Goal: Transaction & Acquisition: Purchase product/service

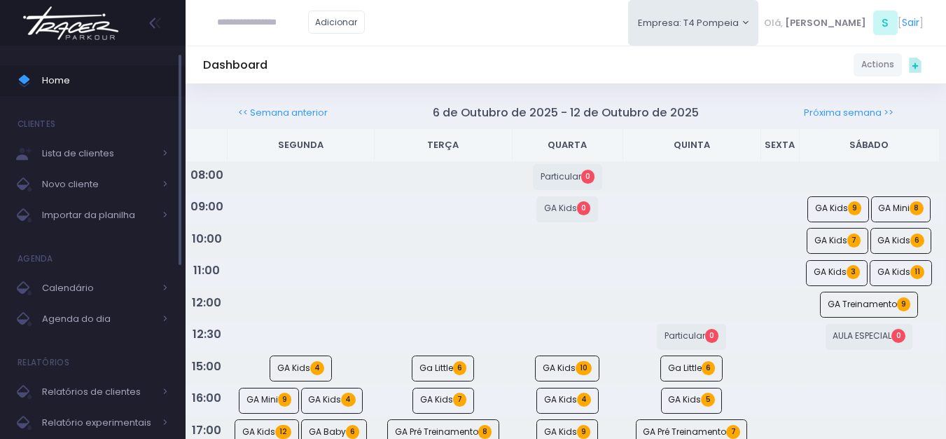
click at [94, 78] on span "Home" at bounding box center [105, 80] width 126 height 18
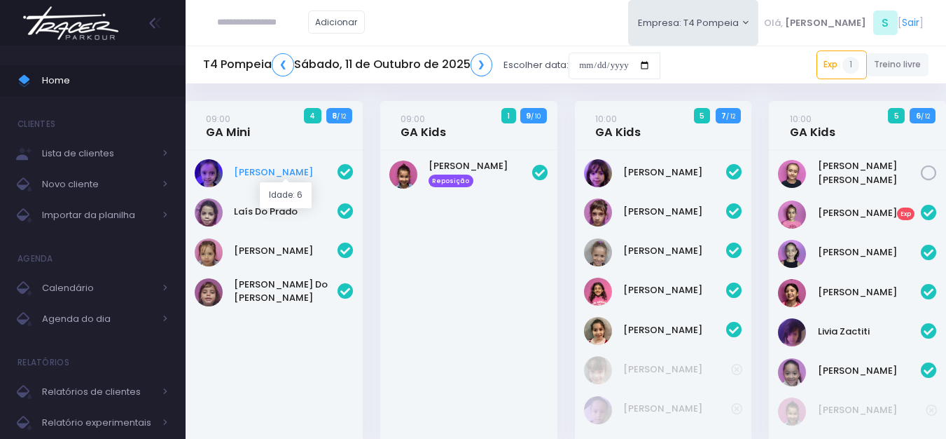
click at [270, 171] on link "Helena Mendes" at bounding box center [286, 172] width 104 height 14
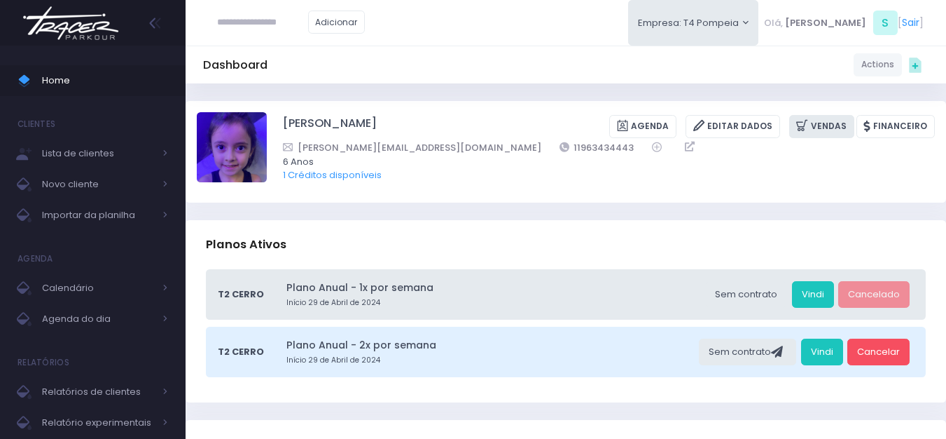
click at [825, 120] on link "Vendas" at bounding box center [822, 126] width 65 height 23
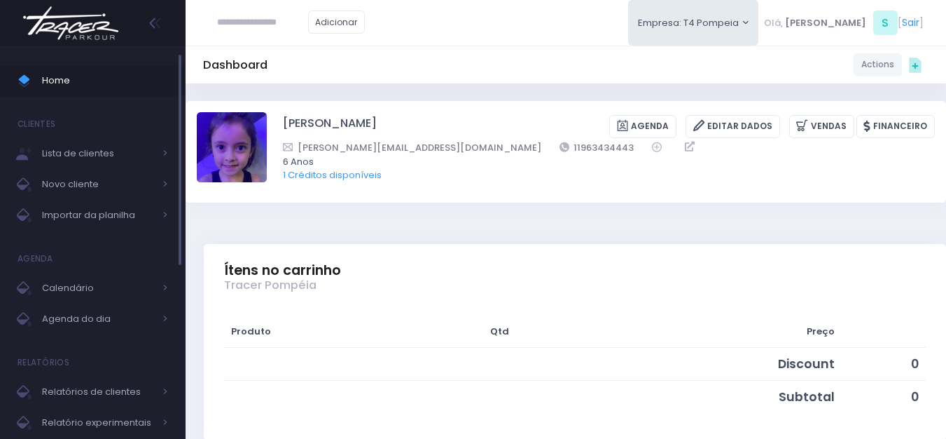
click at [92, 88] on span "Home" at bounding box center [105, 80] width 126 height 18
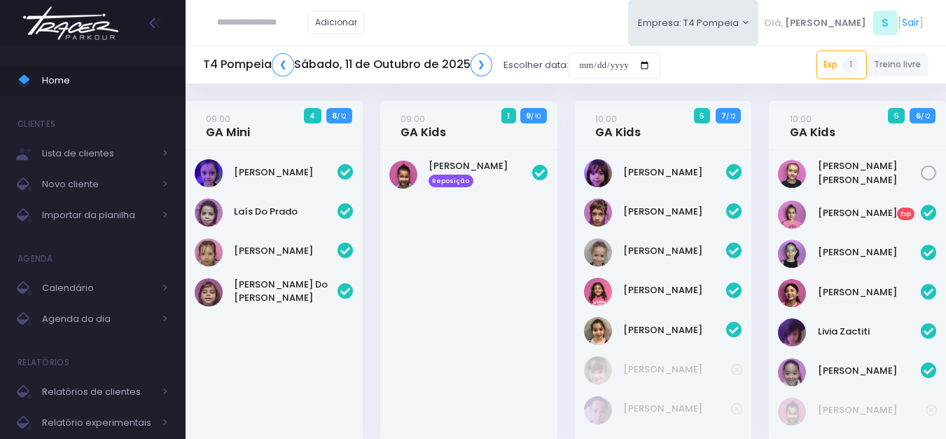
click at [259, 20] on input "text" at bounding box center [262, 22] width 91 height 27
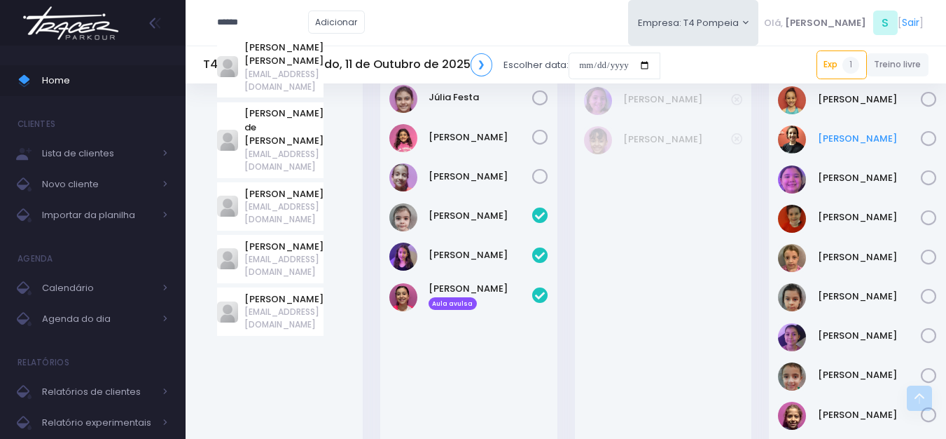
scroll to position [771, 0]
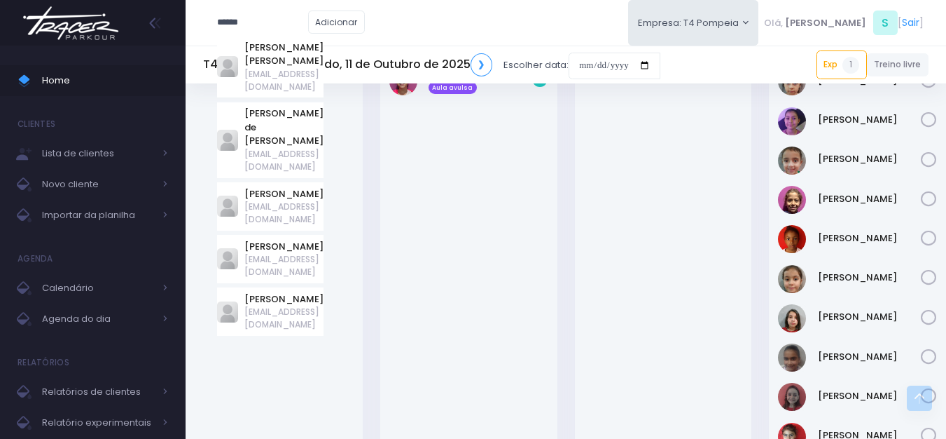
type input "*****"
click at [710, 275] on div "Catarina Souza" at bounding box center [663, 224] width 177 height 967
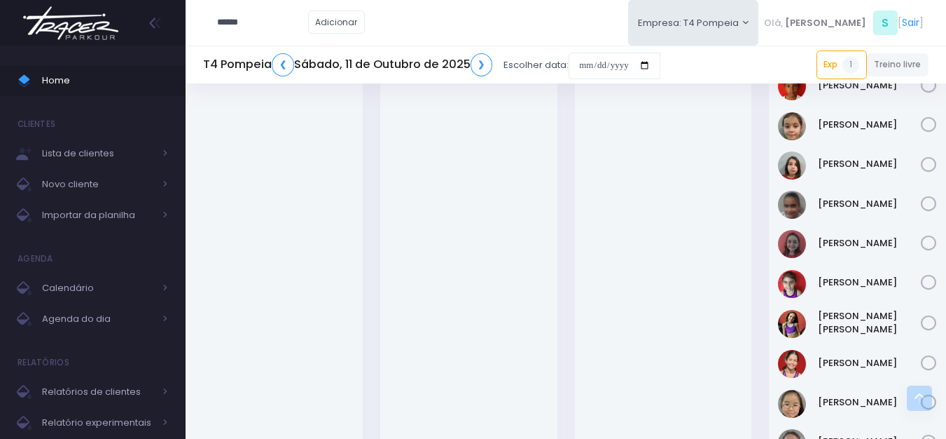
scroll to position [979, 0]
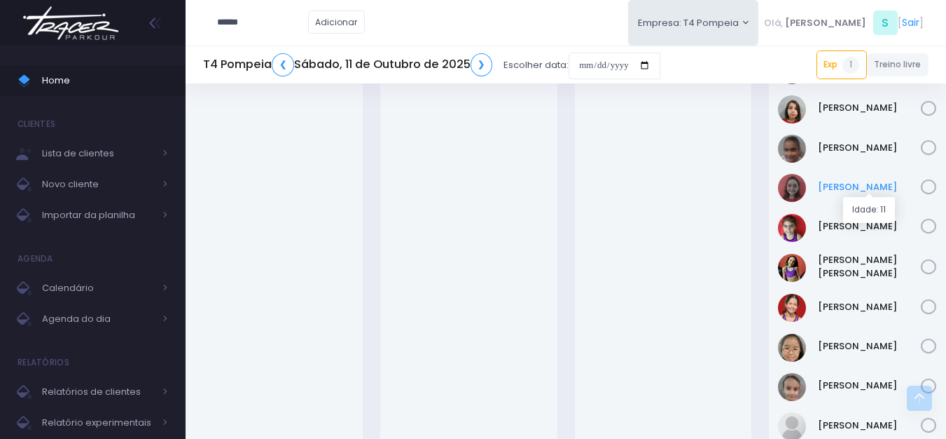
click at [848, 183] on link "Lívia Denz" at bounding box center [870, 187] width 104 height 14
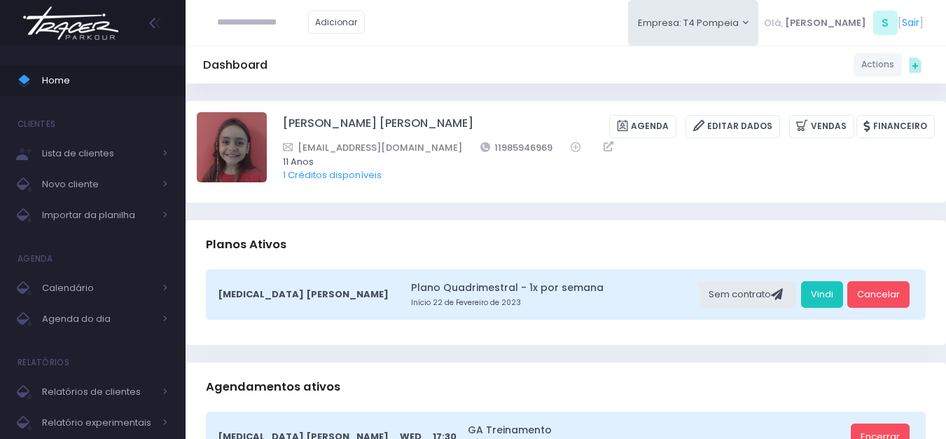
click at [249, 23] on input "text" at bounding box center [262, 22] width 91 height 27
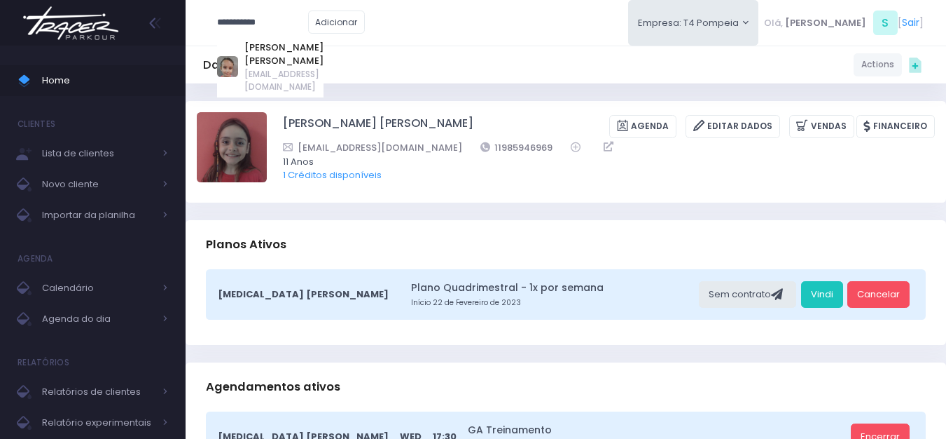
click at [308, 25] on input "**********" at bounding box center [262, 22] width 91 height 27
click at [296, 43] on link "[PERSON_NAME]" at bounding box center [283, 54] width 79 height 27
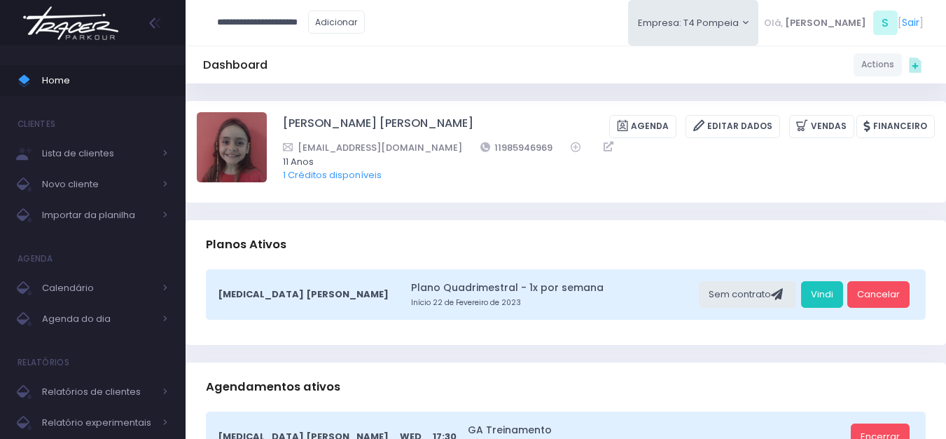
type input "**********"
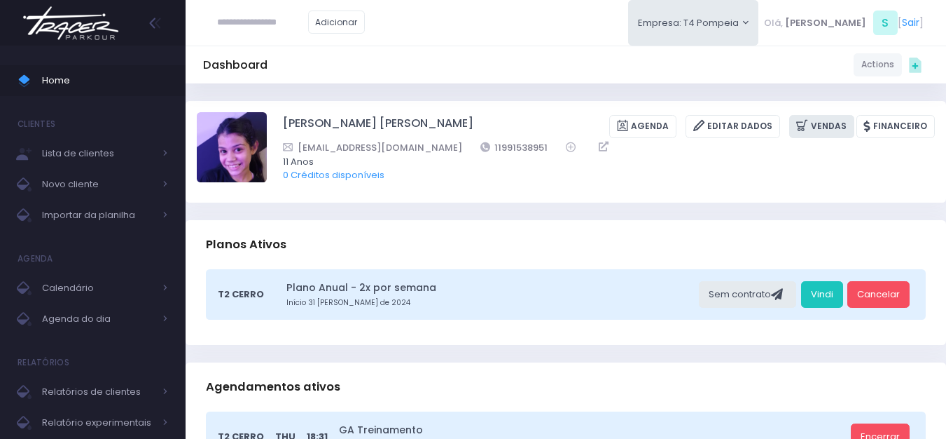
click at [811, 127] on icon at bounding box center [804, 126] width 15 height 16
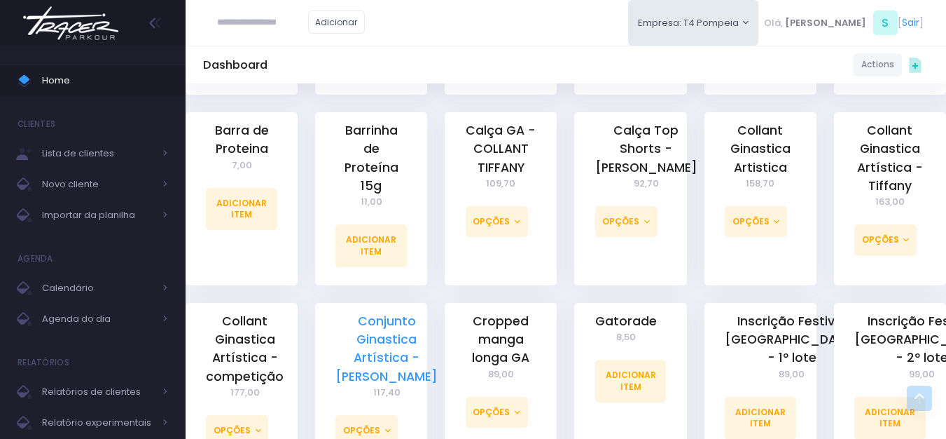
scroll to position [560, 0]
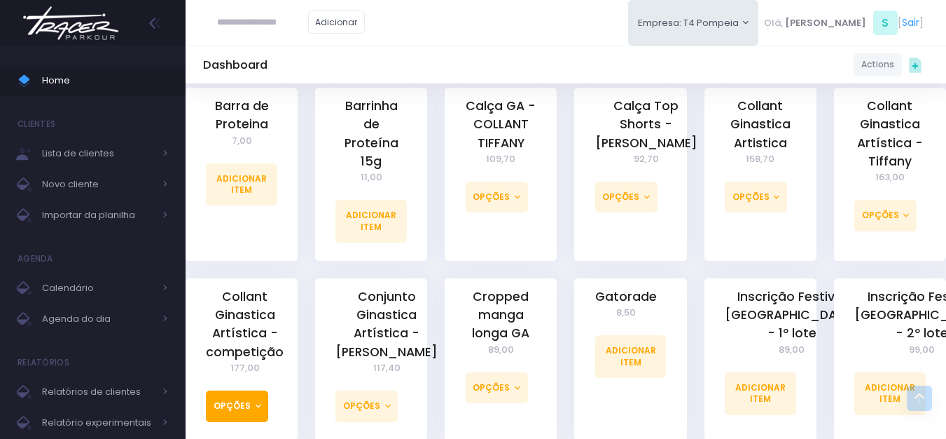
click at [249, 396] on button "Opções" at bounding box center [237, 405] width 62 height 31
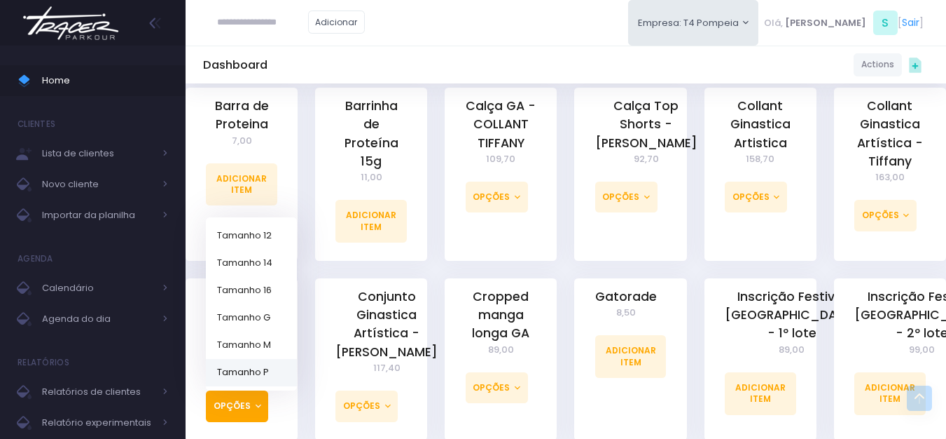
click at [256, 358] on link "Tamanho P" at bounding box center [251, 371] width 91 height 27
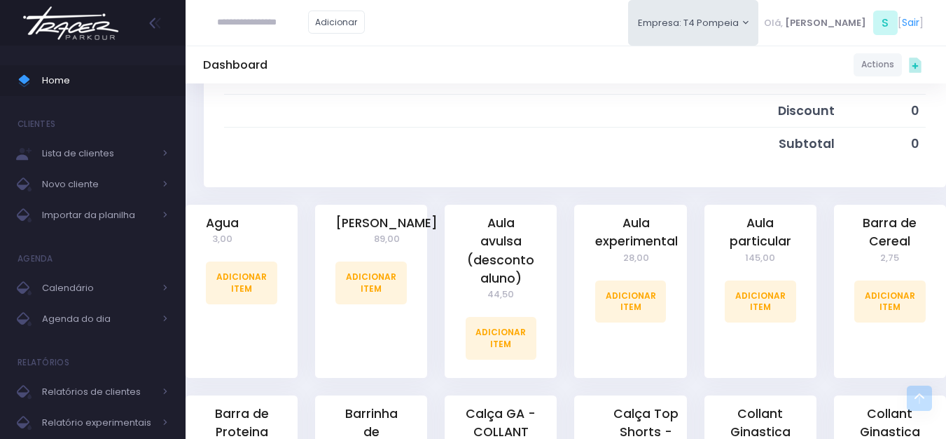
scroll to position [174, 0]
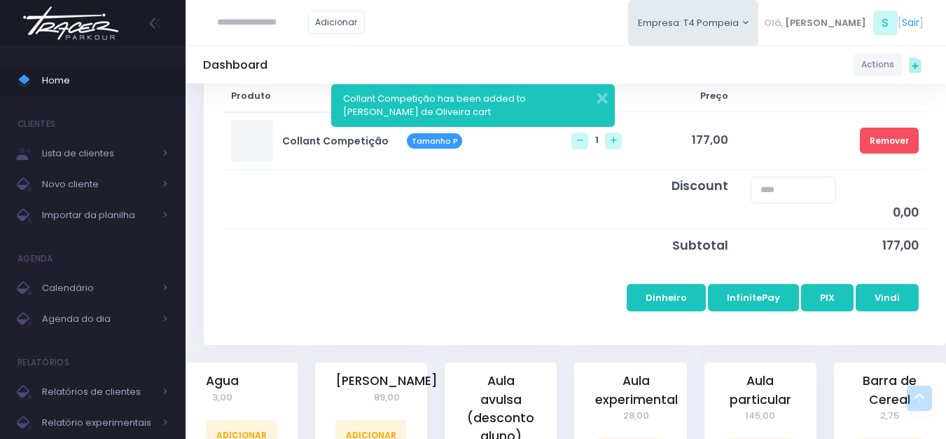
scroll to position [280, 0]
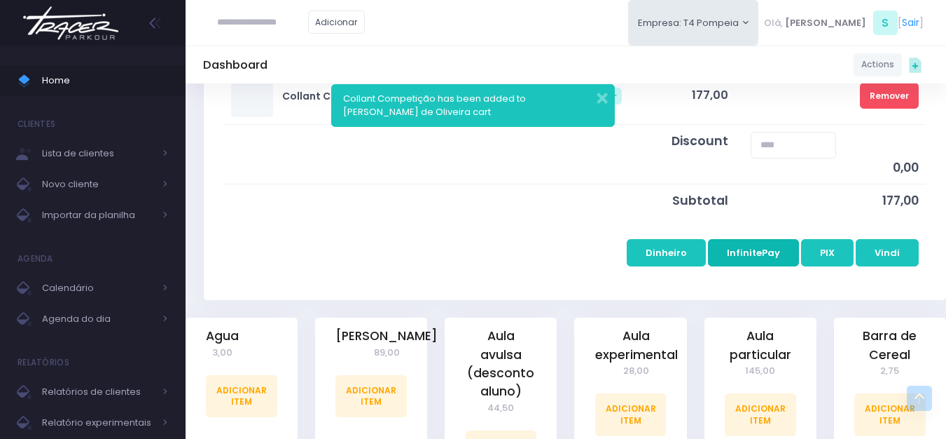
click at [763, 248] on button "InfinitePay" at bounding box center [753, 252] width 91 height 27
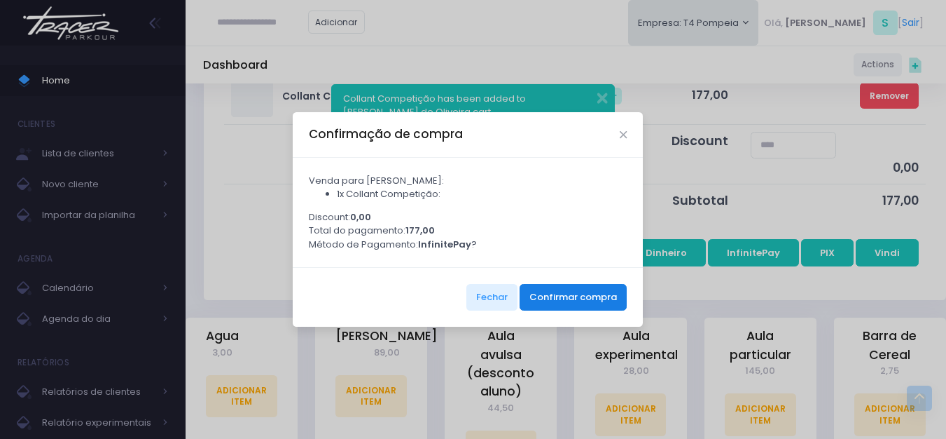
click at [578, 298] on button "Confirmar compra" at bounding box center [573, 297] width 107 height 27
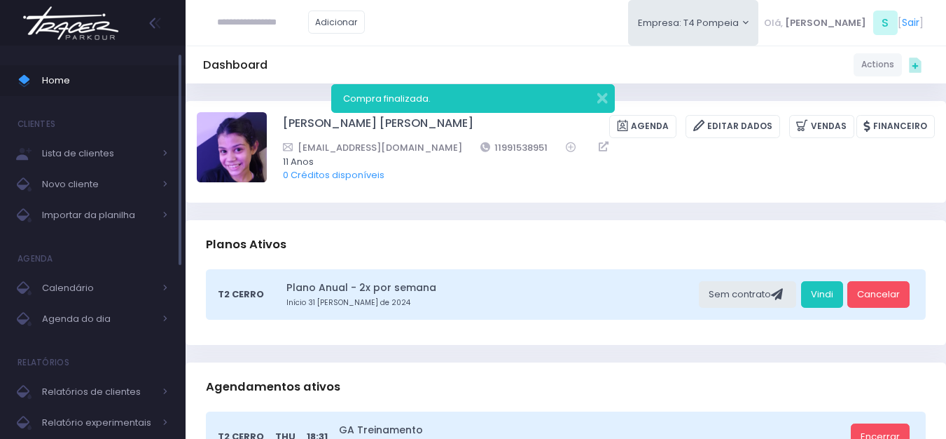
click at [51, 90] on link "Home" at bounding box center [93, 80] width 186 height 31
